Goal: Transaction & Acquisition: Book appointment/travel/reservation

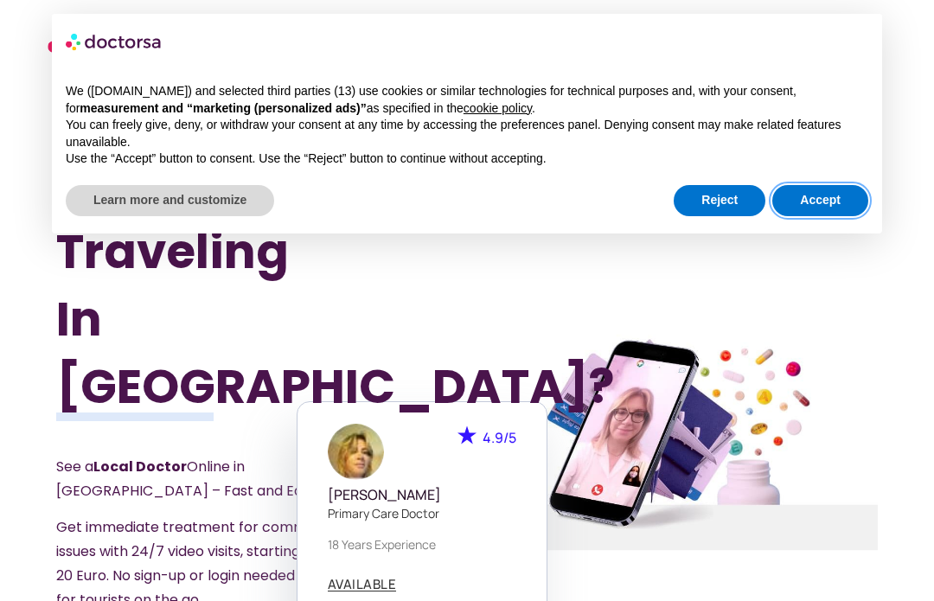
click at [825, 185] on button "Accept" at bounding box center [820, 200] width 96 height 31
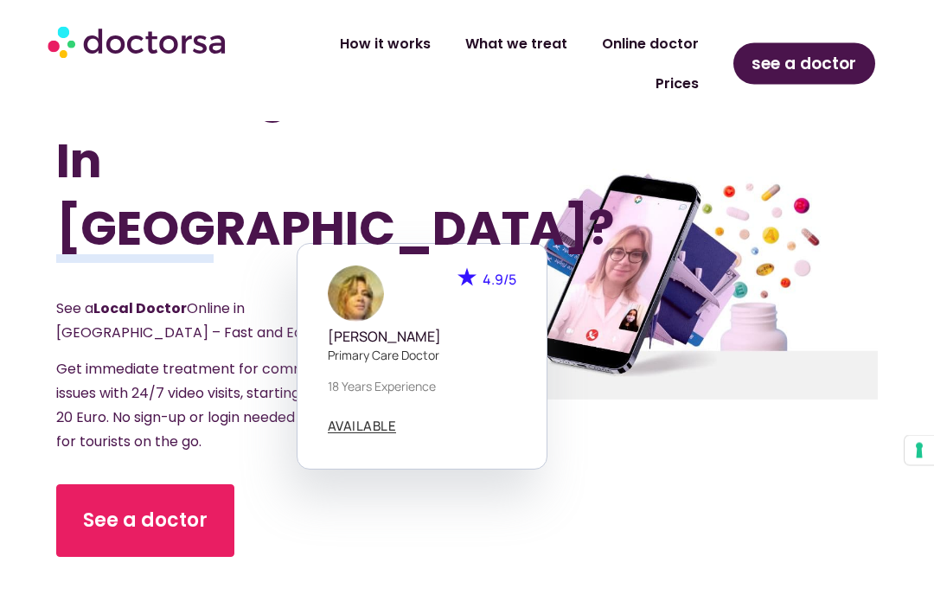
scroll to position [279, 0]
click at [145, 484] on link "See a doctor" at bounding box center [145, 520] width 178 height 73
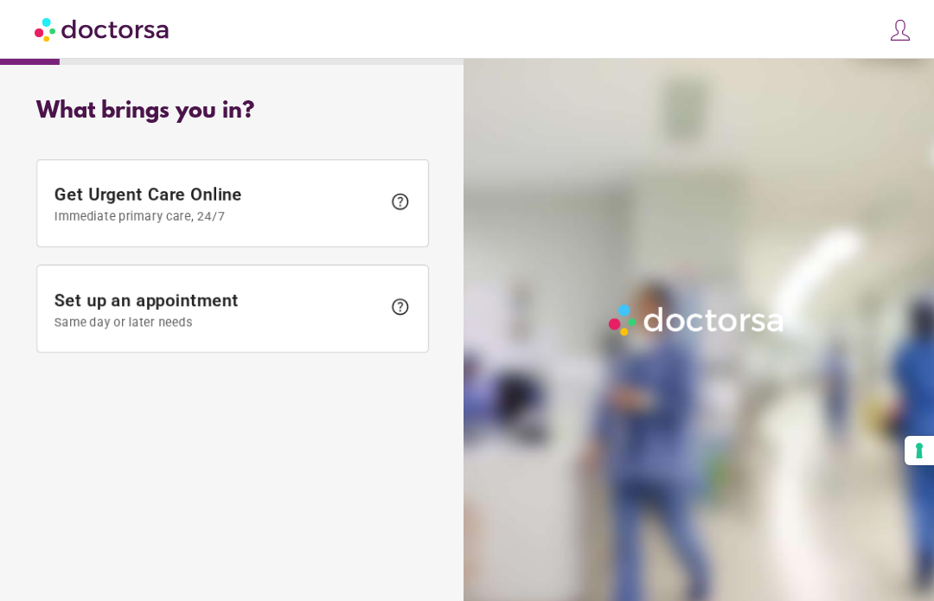
click at [110, 299] on span "Set up an appointment Same day or later needs" at bounding box center [217, 309] width 327 height 39
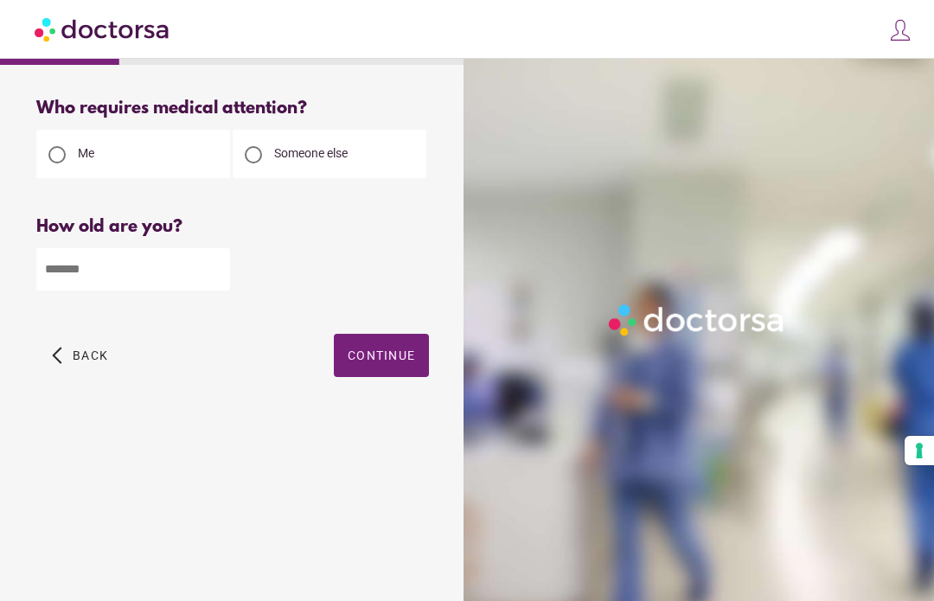
click at [265, 163] on div at bounding box center [253, 154] width 35 height 35
click at [171, 280] on input "number" at bounding box center [133, 269] width 194 height 42
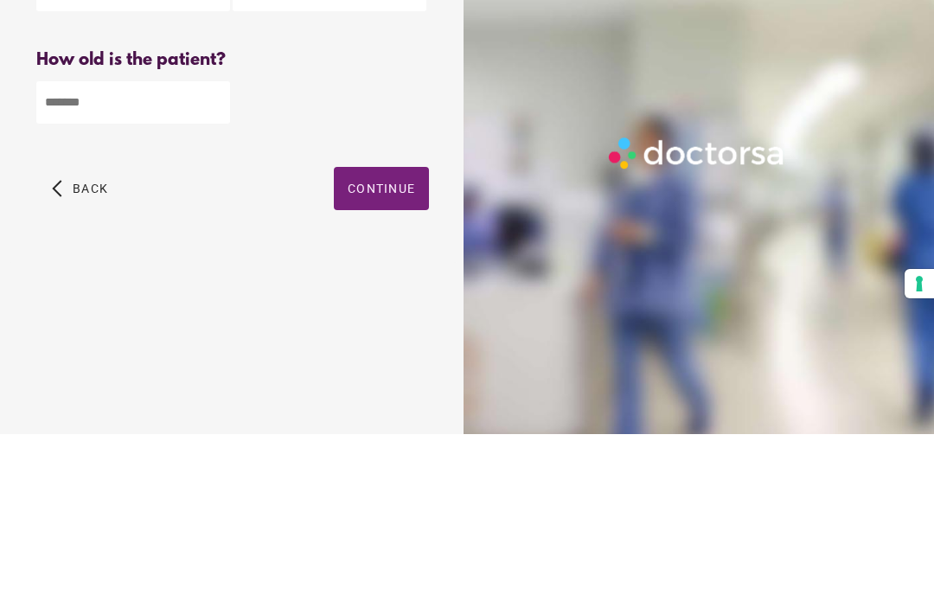
type input "**"
click at [384, 334] on span "button" at bounding box center [381, 355] width 95 height 43
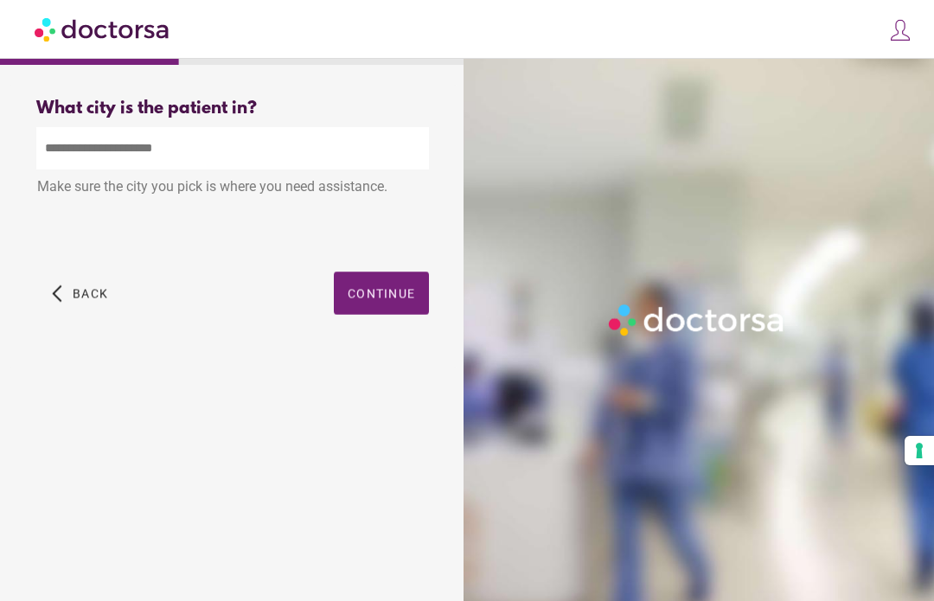
click at [184, 150] on input "text" at bounding box center [232, 148] width 392 height 42
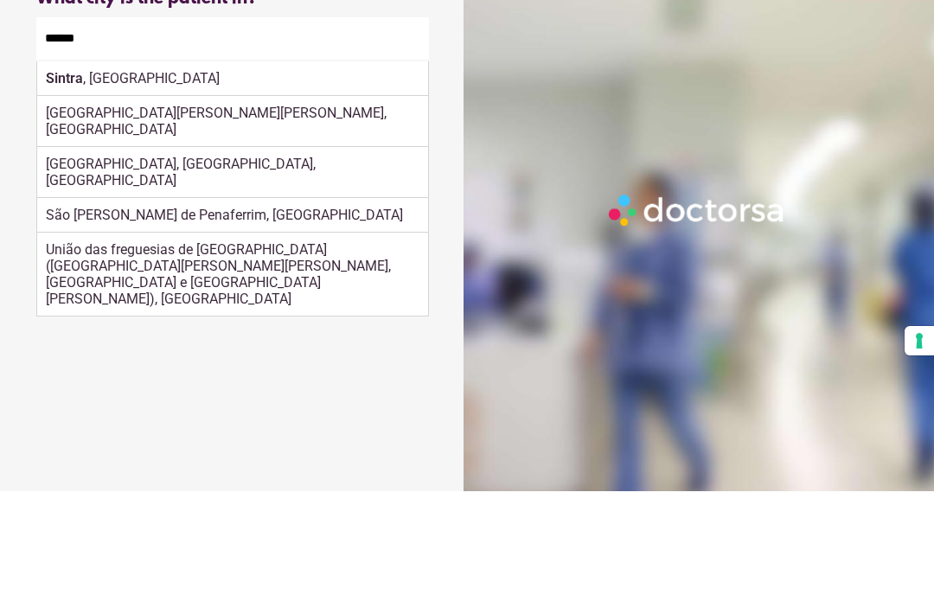
click at [182, 171] on div "Sintra , Portugal" at bounding box center [232, 188] width 391 height 35
type input "**********"
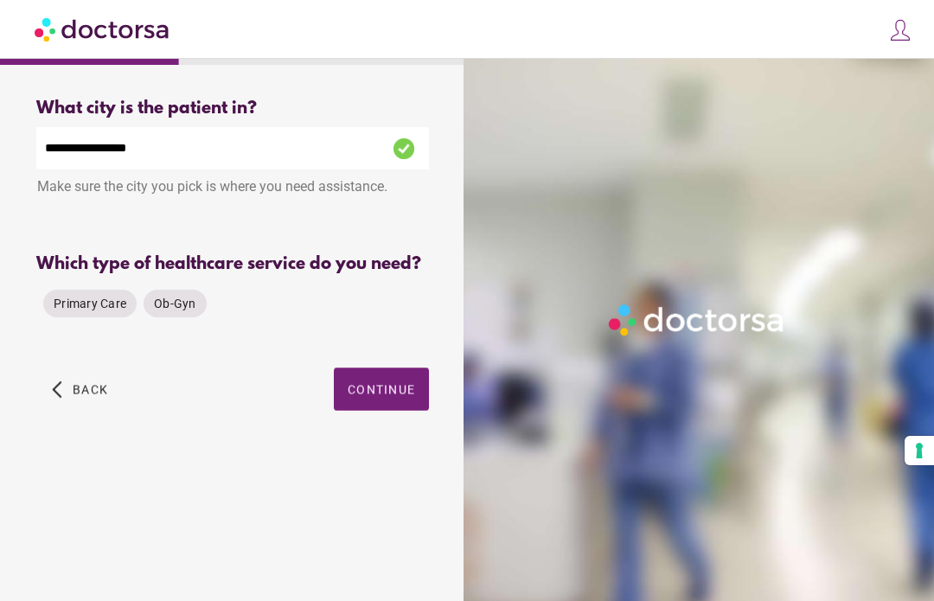
click at [100, 297] on span "Primary Care" at bounding box center [90, 304] width 73 height 14
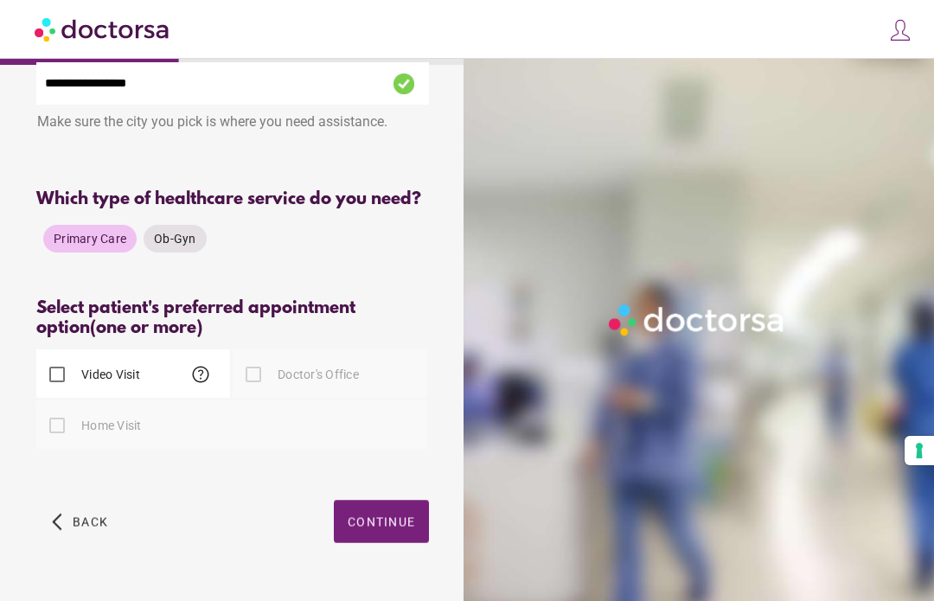
click at [65, 443] on div at bounding box center [57, 425] width 35 height 35
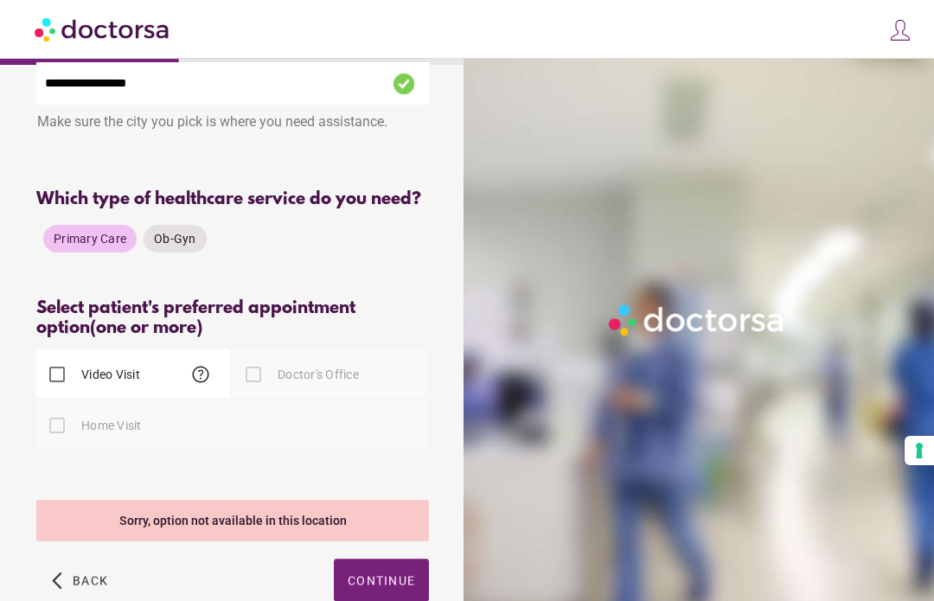
click at [264, 389] on div at bounding box center [253, 374] width 35 height 35
